Goal: Information Seeking & Learning: Learn about a topic

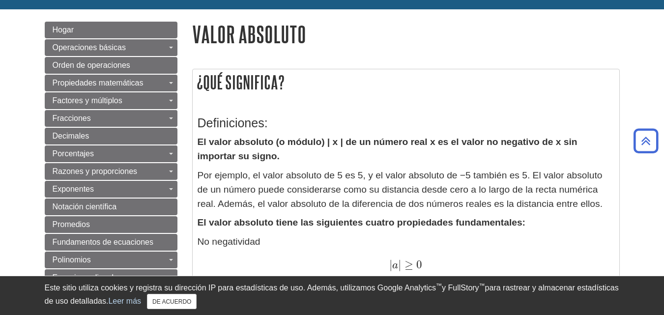
scroll to position [81, 0]
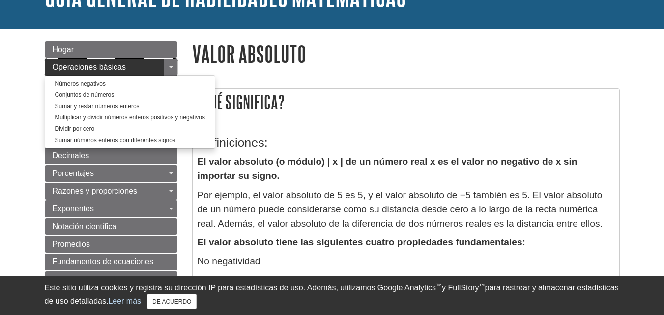
click at [90, 66] on font "Operaciones básicas" at bounding box center [89, 67] width 73 height 8
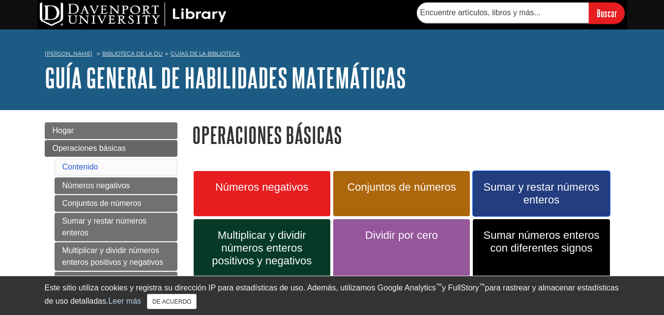
click at [552, 193] on font "Sumar y restar números enteros" at bounding box center [541, 193] width 116 height 25
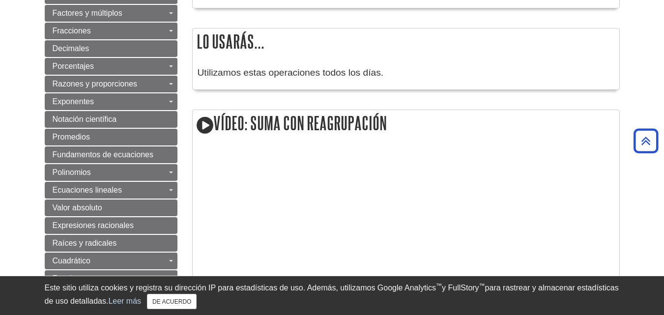
scroll to position [559, 0]
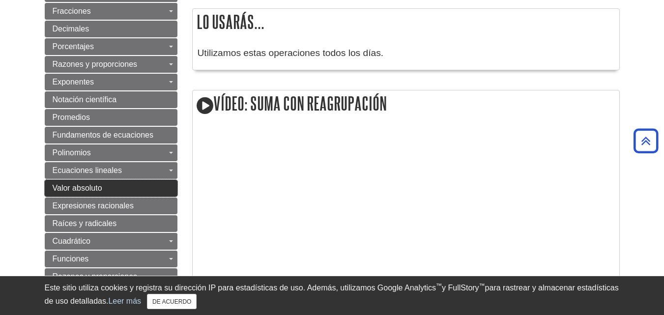
click at [103, 180] on link "Valor absoluto" at bounding box center [111, 188] width 133 height 17
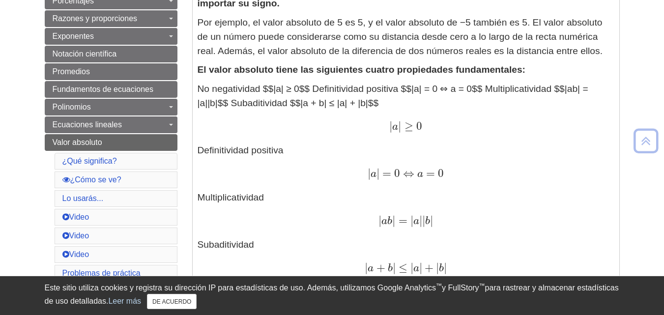
scroll to position [255, 0]
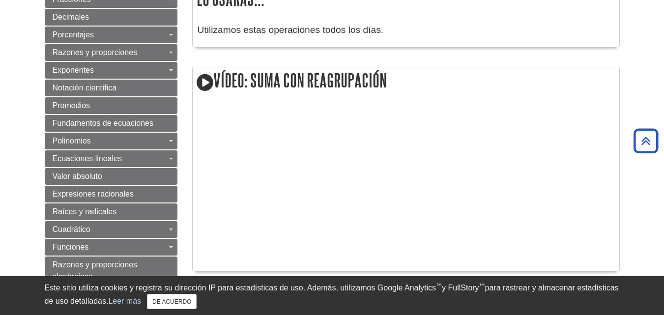
scroll to position [559, 0]
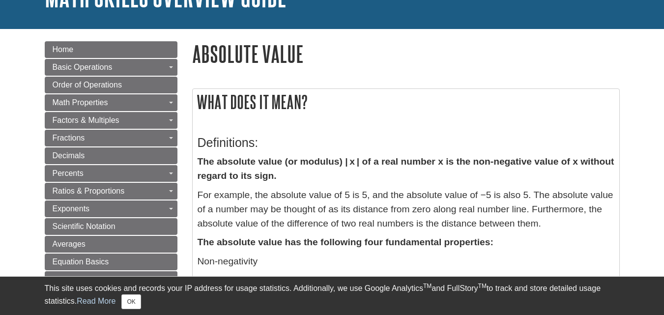
scroll to position [81, 0]
